Goal: Information Seeking & Learning: Learn about a topic

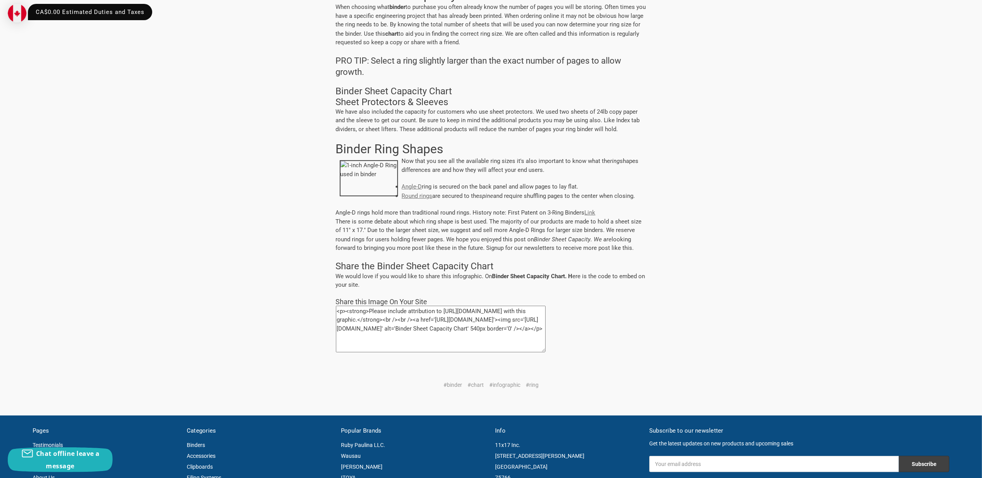
scroll to position [52, 0]
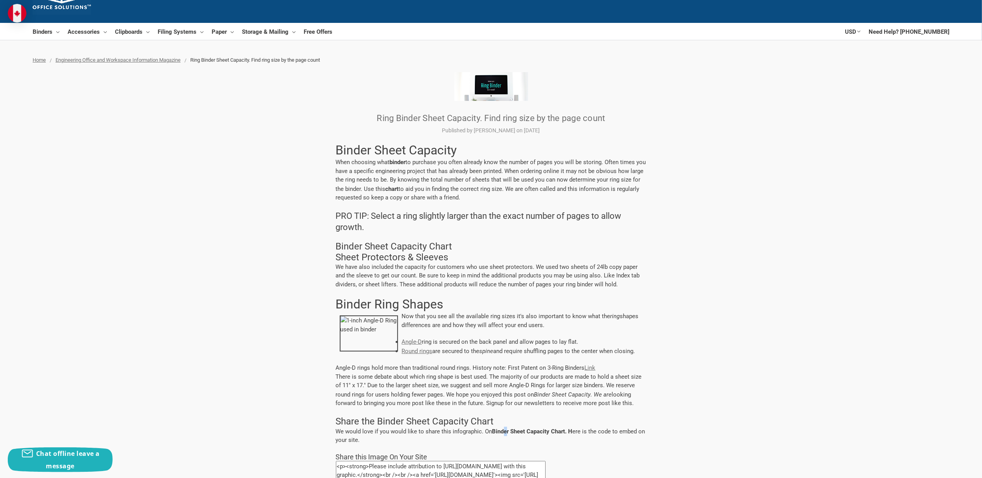
click at [505, 428] on strong "Binder Sheet Capacity Chart. H" at bounding box center [532, 431] width 80 height 8
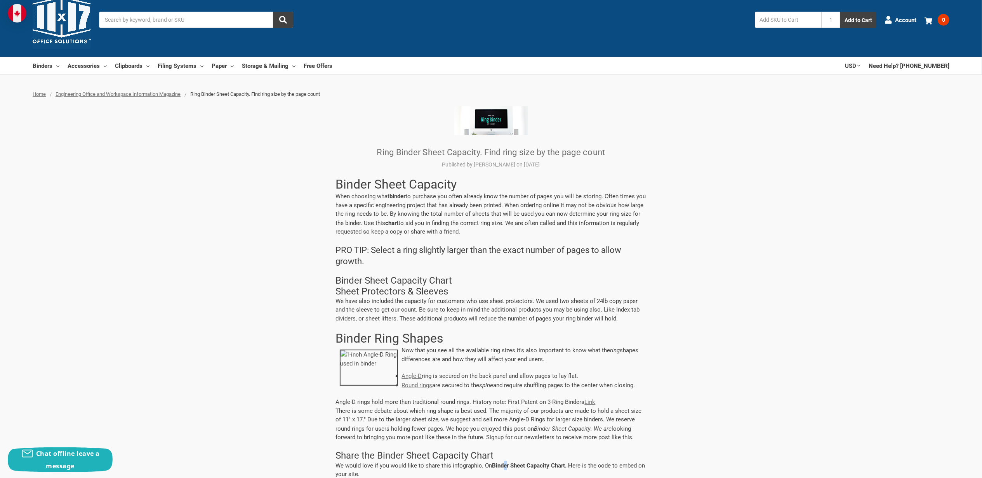
scroll to position [0, 0]
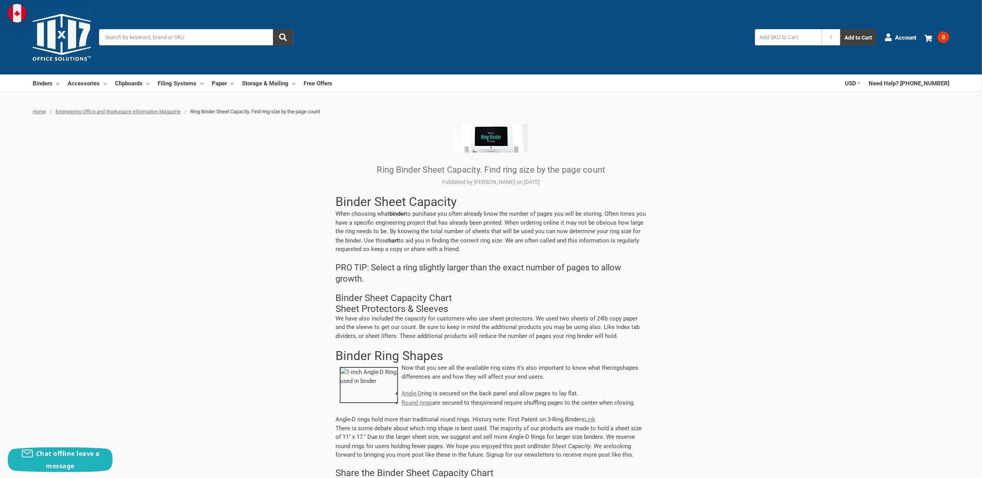
click at [505, 161] on article "Ring Binder Sheet Capacity. Find ring size by the page count Published by Seth …" at bounding box center [491, 361] width 916 height 474
click at [506, 151] on img at bounding box center [491, 138] width 74 height 29
